Goal: Find specific page/section

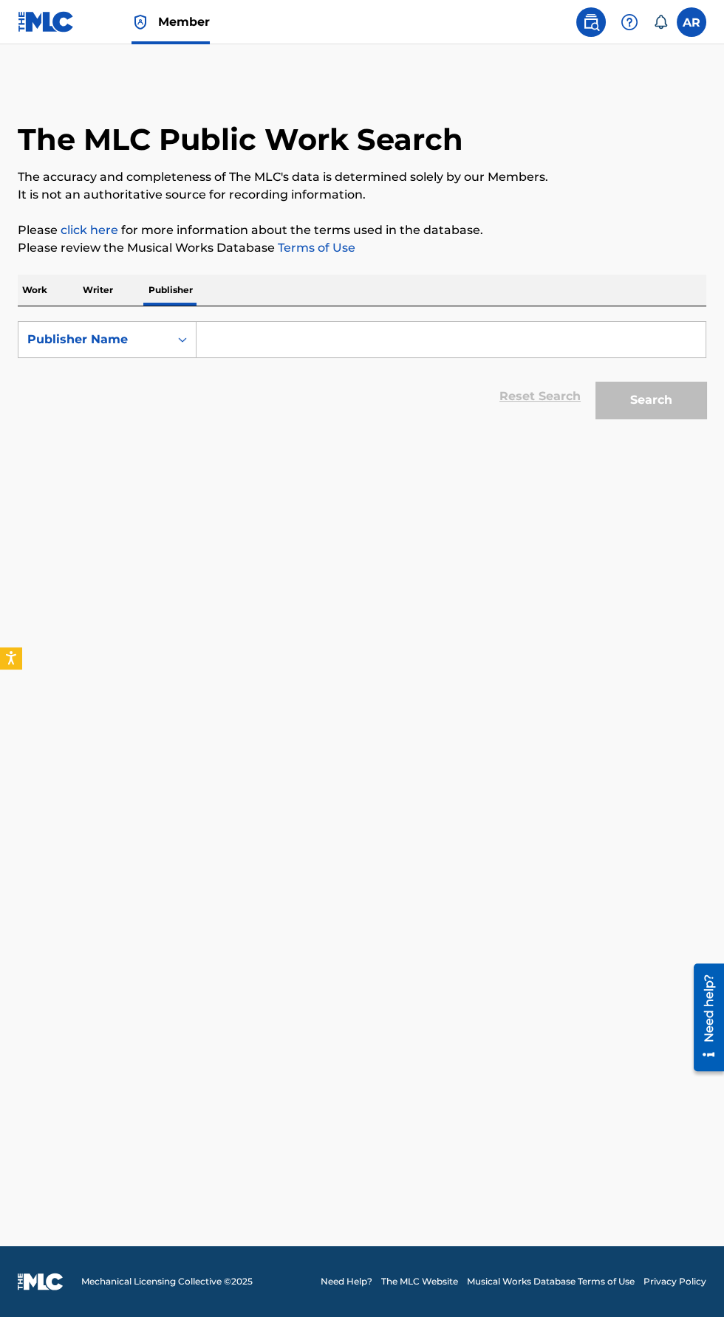
click at [175, 21] on span "Member" at bounding box center [184, 21] width 52 height 17
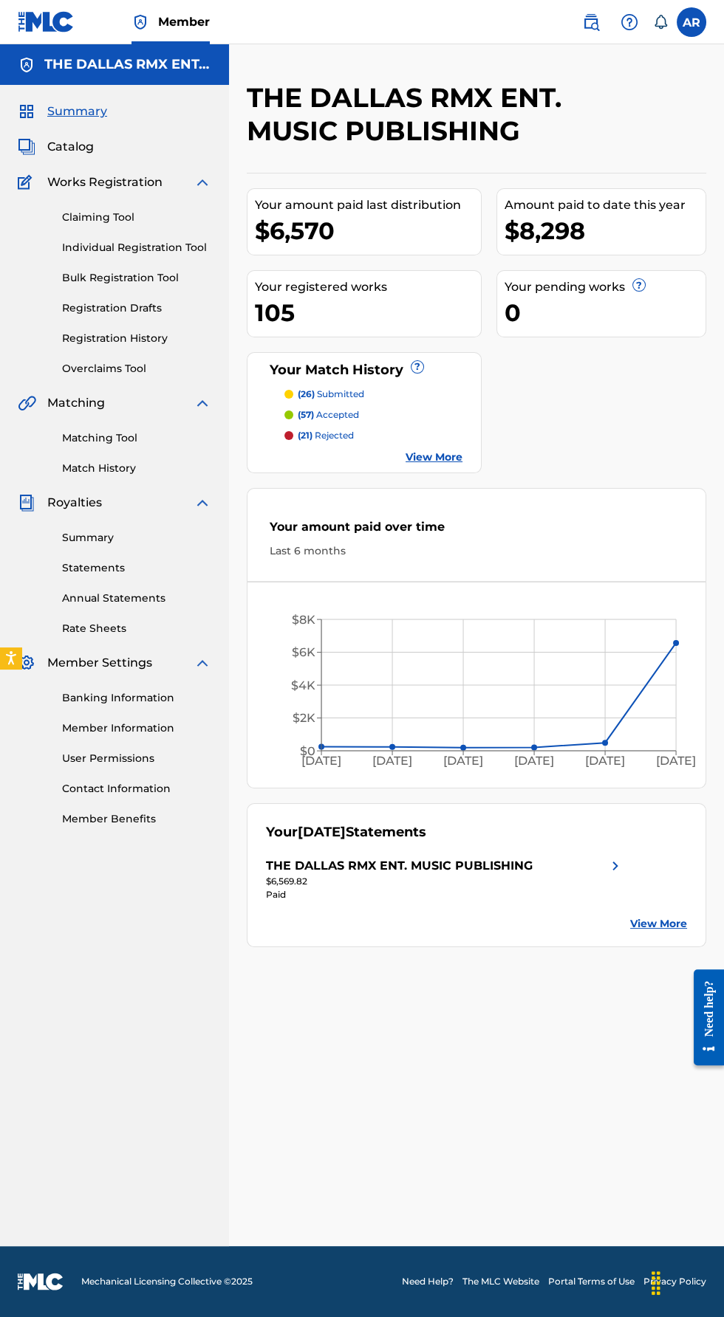
click at [117, 566] on link "Statements" at bounding box center [136, 568] width 149 height 16
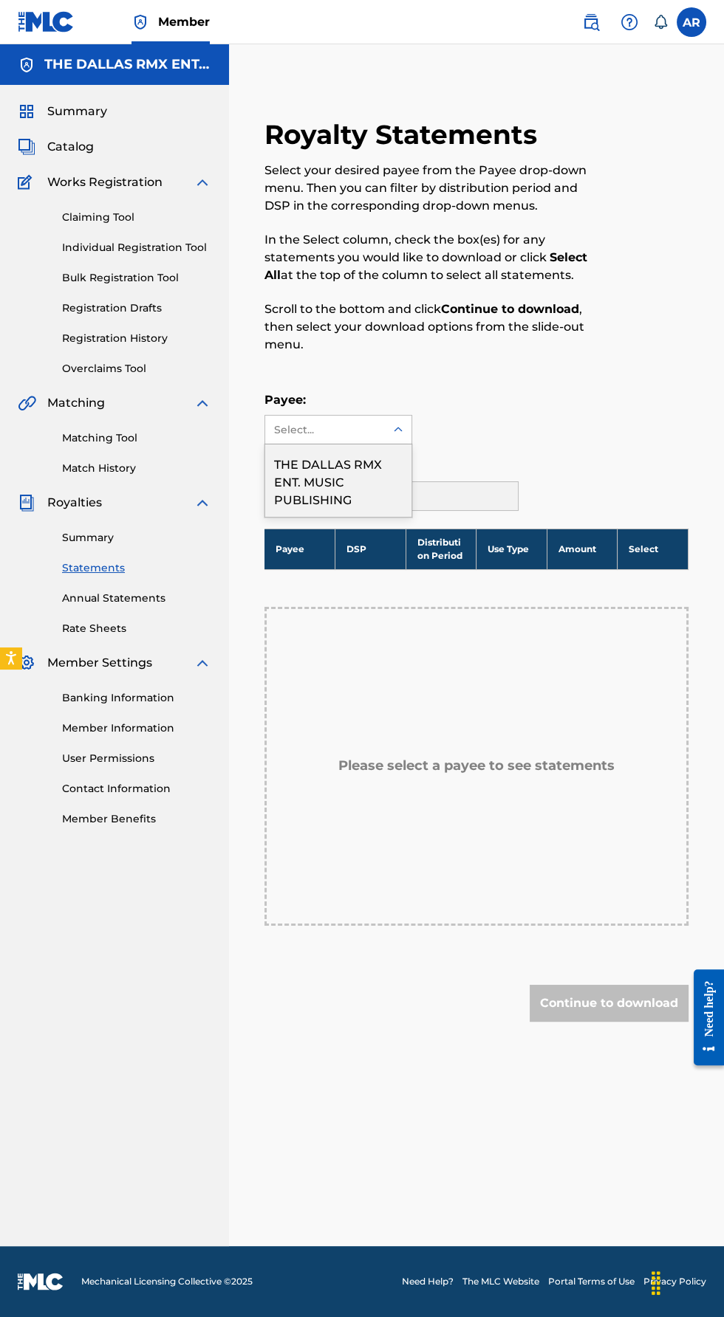
click at [362, 463] on div "THE DALLAS RMX ENT. MUSIC PUBLISHING" at bounding box center [338, 480] width 146 height 72
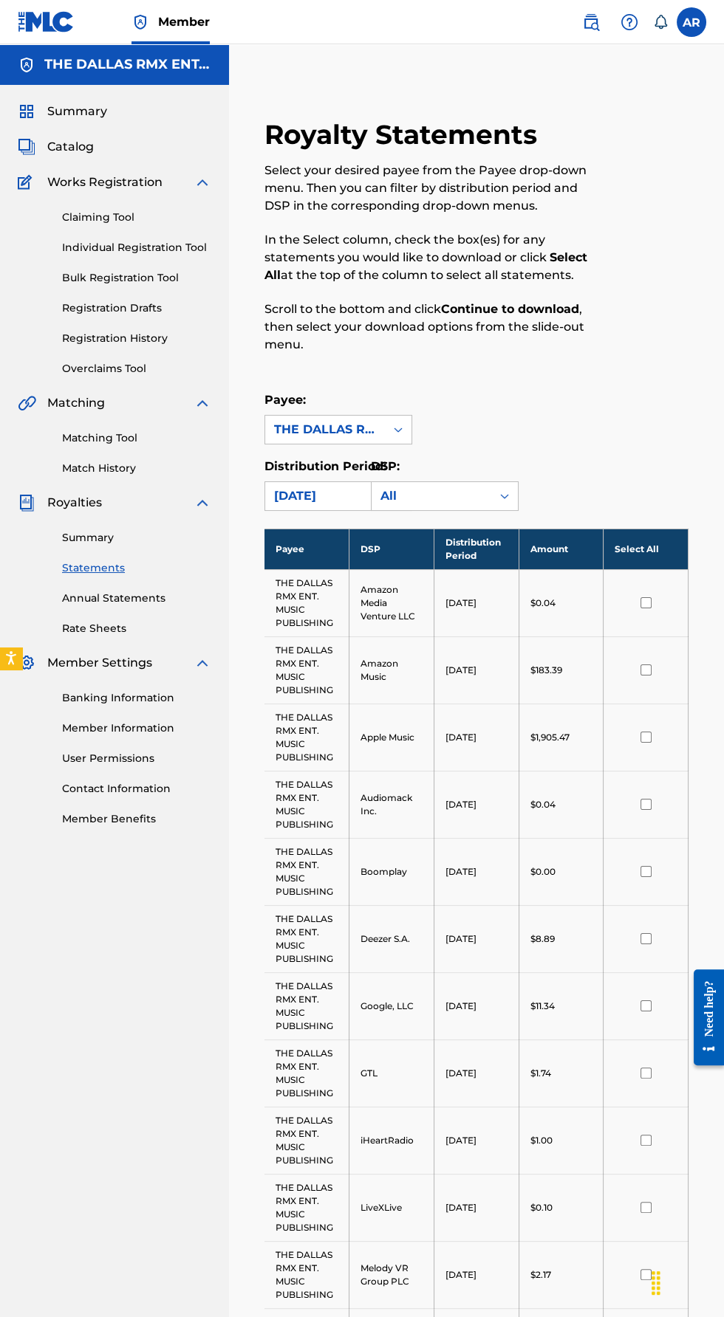
click at [633, 388] on div "Royalty Statements Select your desired payee from the Payee drop-down menu. The…" at bounding box center [476, 1093] width 459 height 1951
click at [97, 109] on span "Summary" at bounding box center [77, 112] width 60 height 18
